Goal: Transaction & Acquisition: Obtain resource

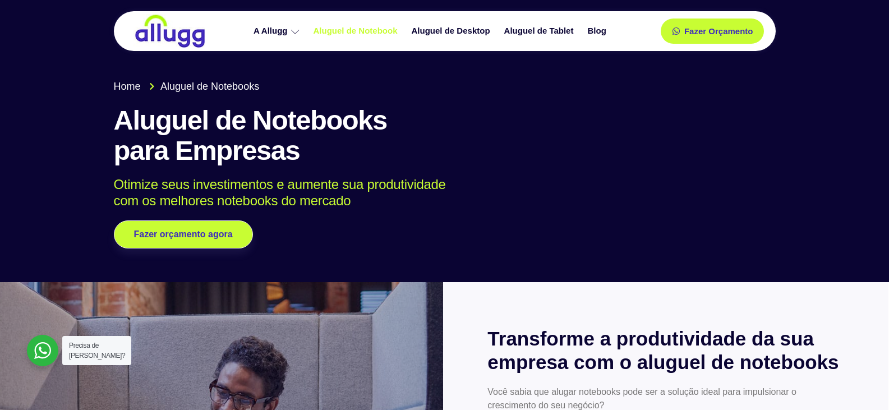
click at [373, 33] on link "Aluguel de Notebook" at bounding box center [357, 31] width 98 height 20
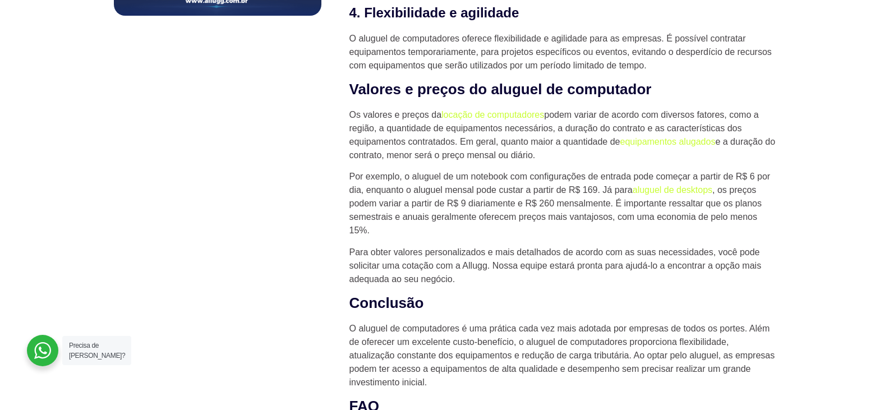
scroll to position [898, 0]
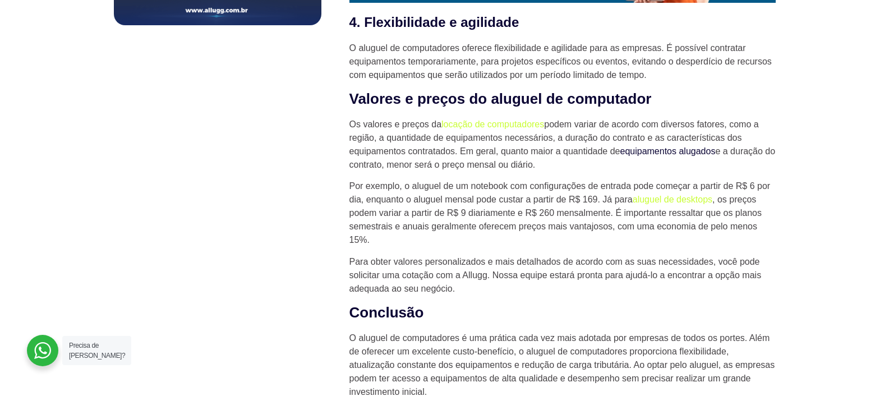
click at [667, 150] on link "equipamentos alugados" at bounding box center [667, 151] width 95 height 10
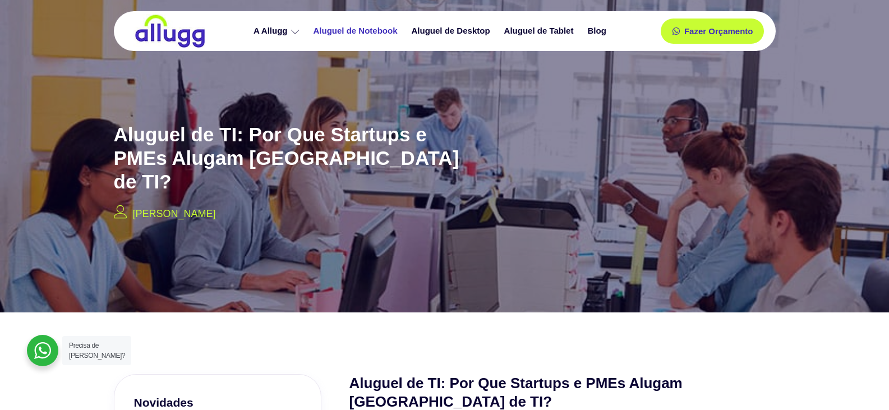
click at [378, 30] on link "Aluguel de Notebook" at bounding box center [357, 31] width 98 height 20
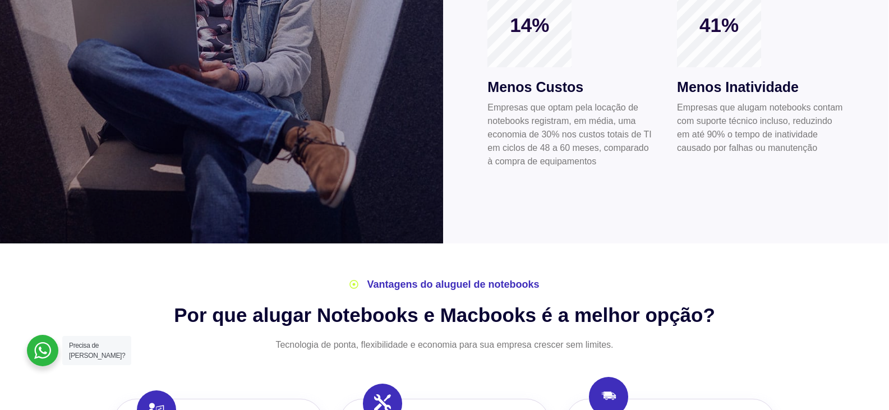
scroll to position [56, 0]
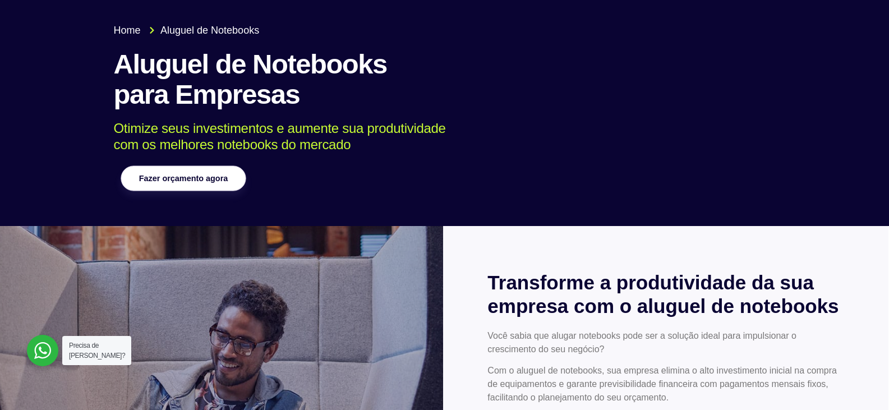
click at [203, 170] on link "Fazer orçamento agora" at bounding box center [183, 178] width 125 height 25
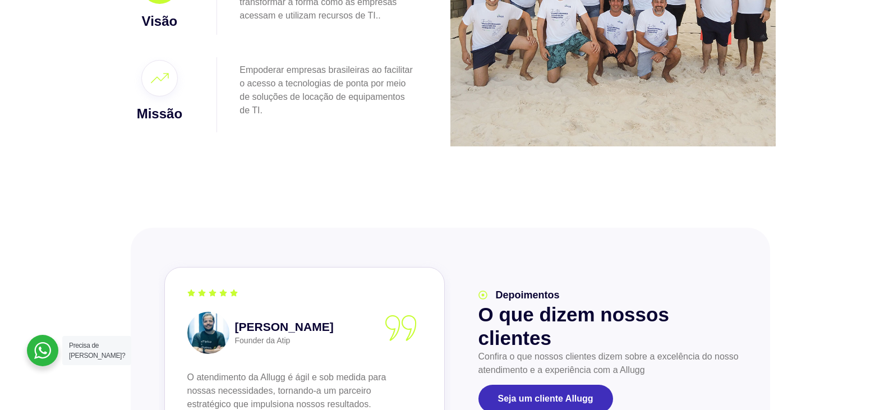
scroll to position [898, 0]
